Goal: Find specific page/section: Find specific page/section

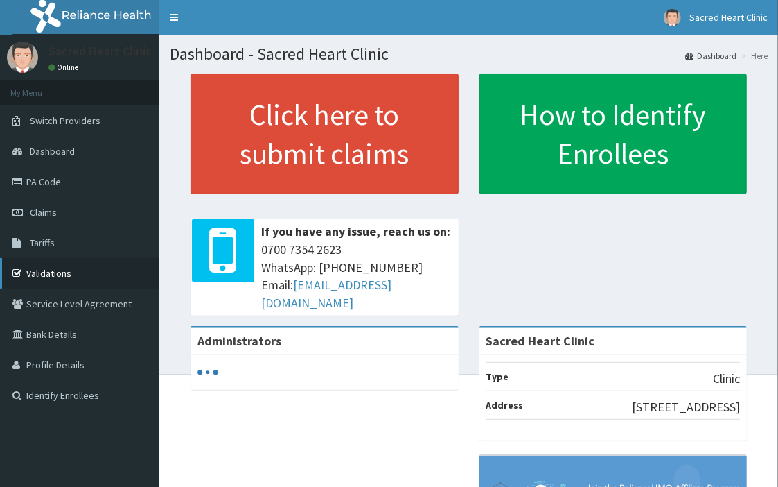
click at [61, 278] on link "Validations" at bounding box center [79, 273] width 159 height 30
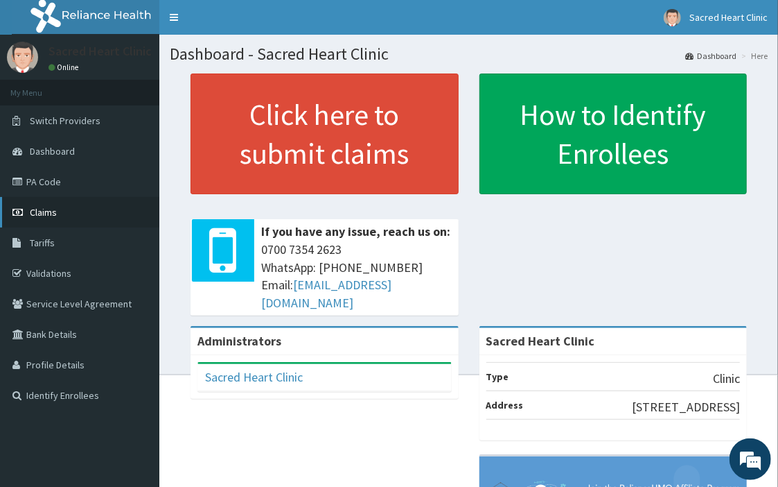
click at [67, 212] on link "Claims" at bounding box center [79, 212] width 159 height 30
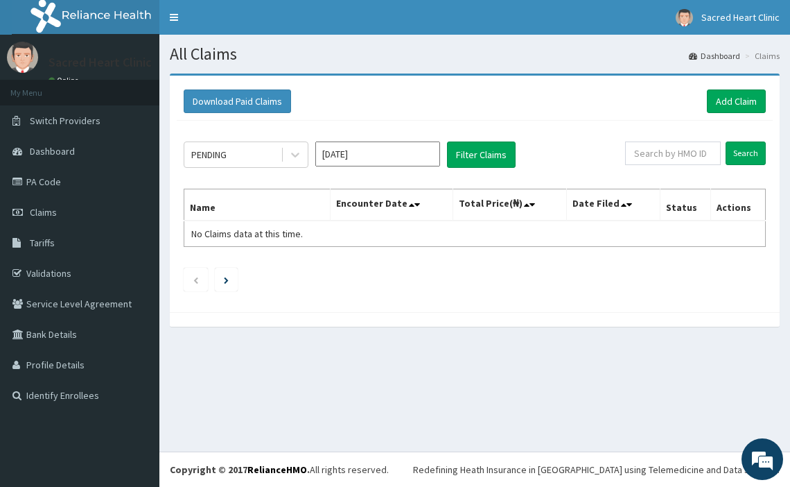
click at [64, 281] on link "Validations" at bounding box center [79, 273] width 159 height 30
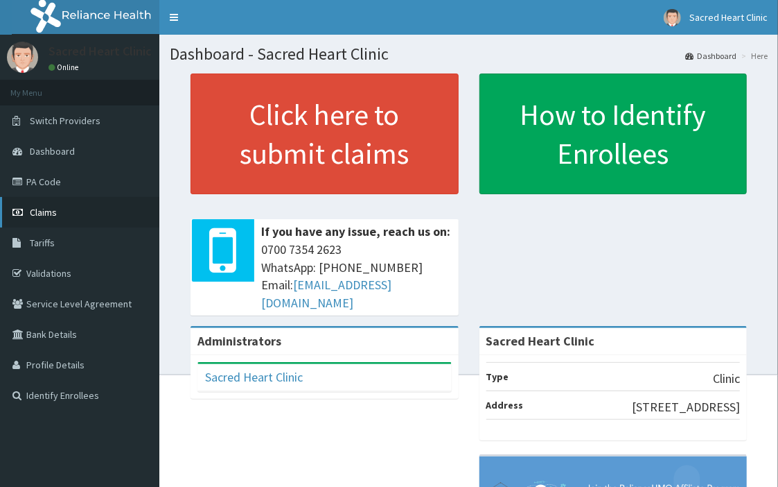
click at [51, 208] on span "Claims" at bounding box center [43, 212] width 27 height 12
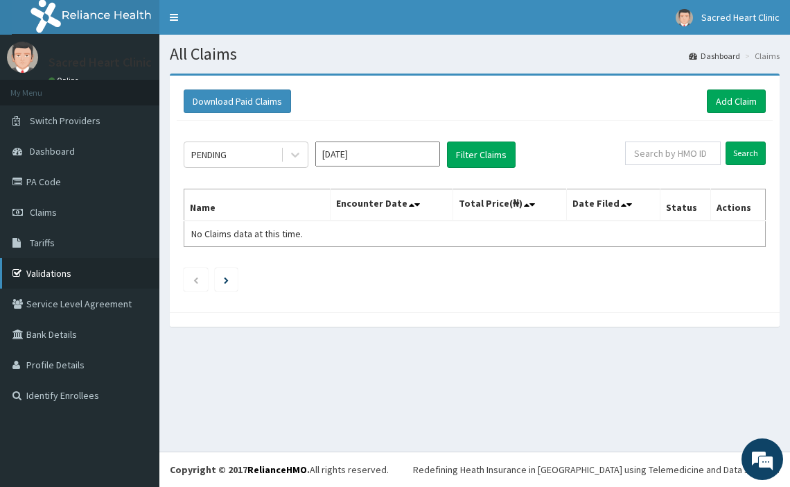
click at [66, 274] on link "Validations" at bounding box center [79, 273] width 159 height 30
